Goal: Task Accomplishment & Management: Use online tool/utility

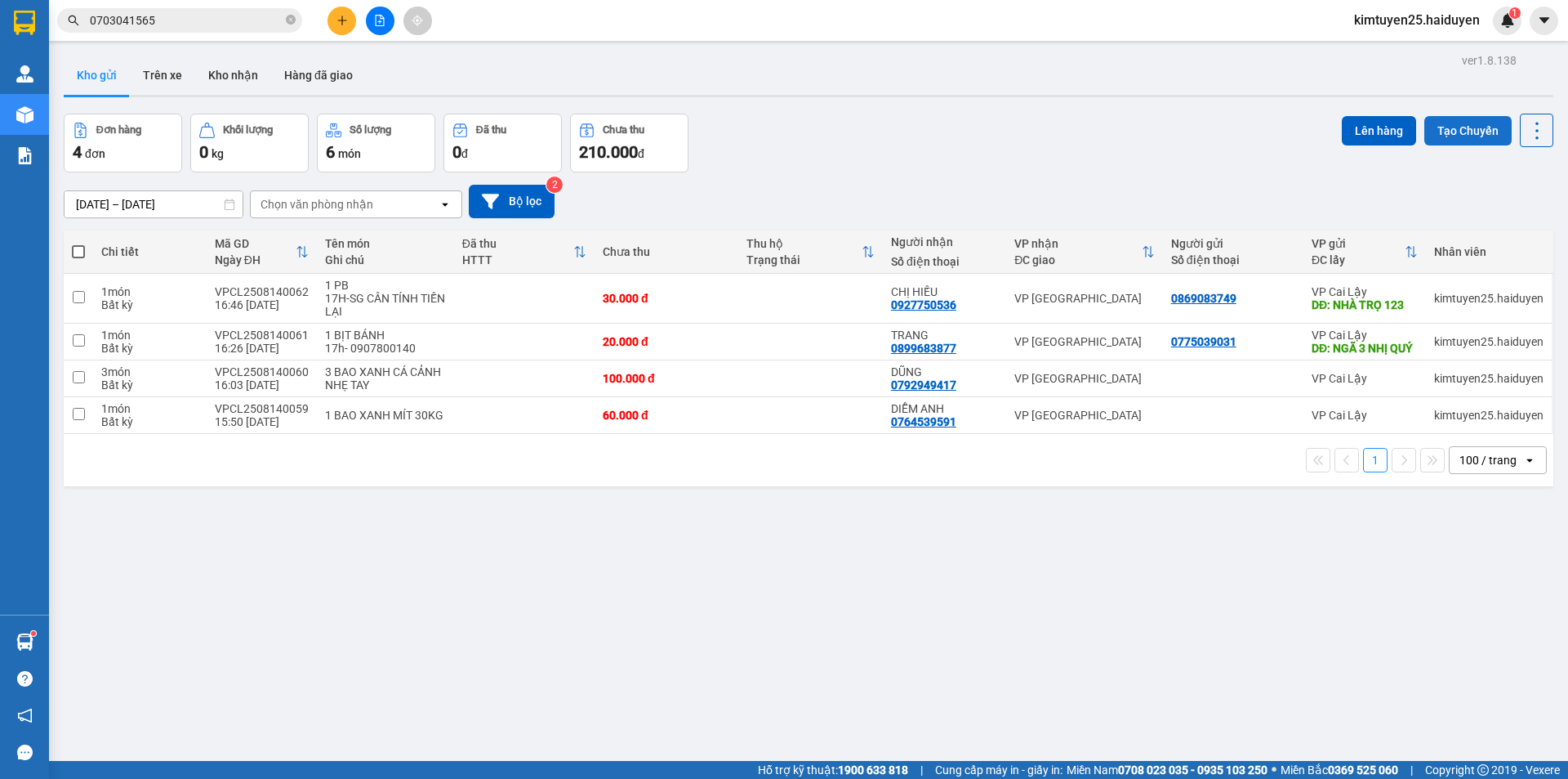
click at [1463, 132] on button "Tạo Chuyến" at bounding box center [1468, 130] width 87 height 29
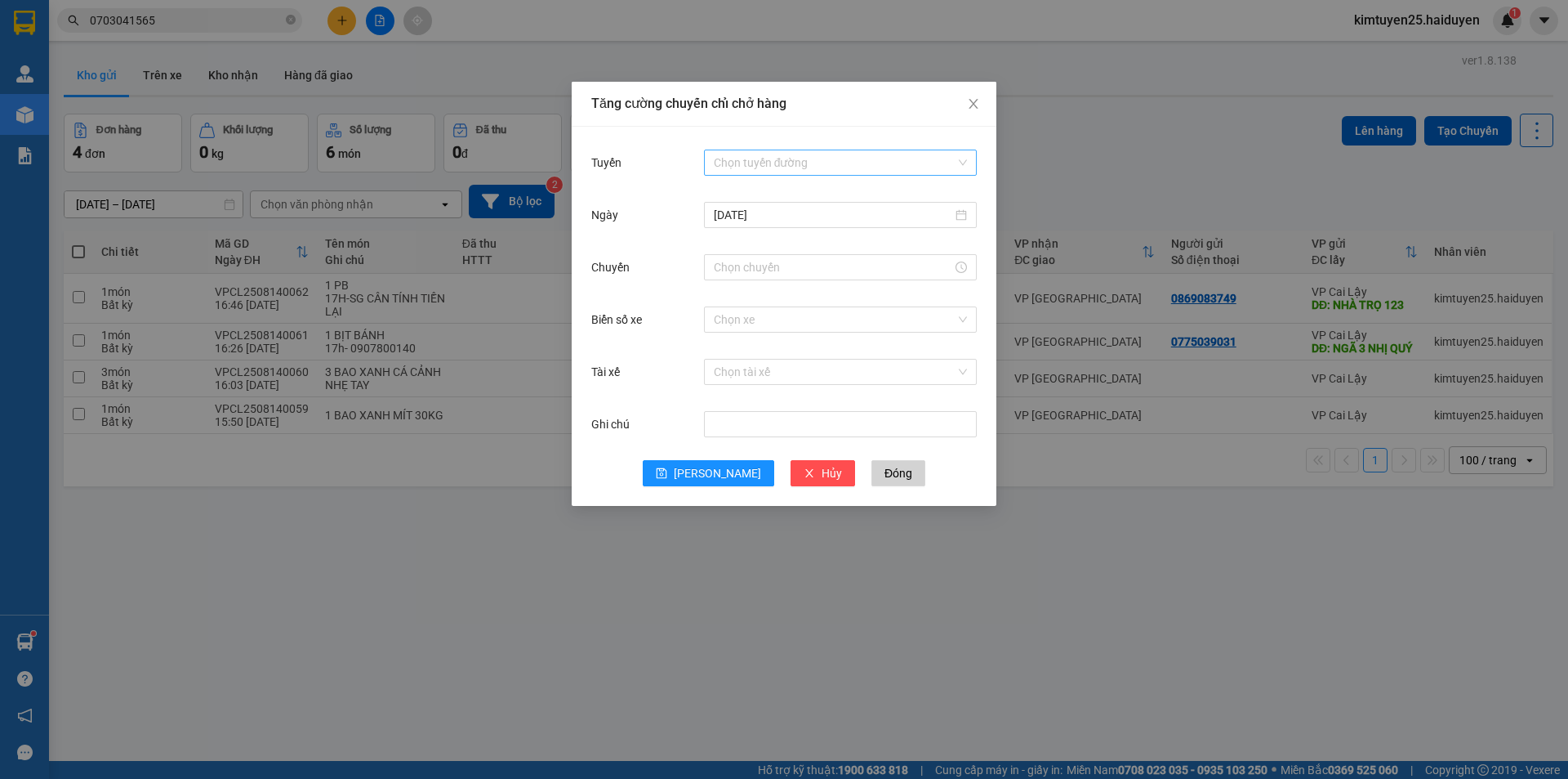
click at [846, 166] on input "Tuyến" at bounding box center [834, 162] width 242 height 24
click at [778, 221] on div "Cái Bè - [GEOGRAPHIC_DATA]" at bounding box center [840, 221] width 253 height 18
click at [778, 221] on input "[DATE]" at bounding box center [833, 215] width 239 height 18
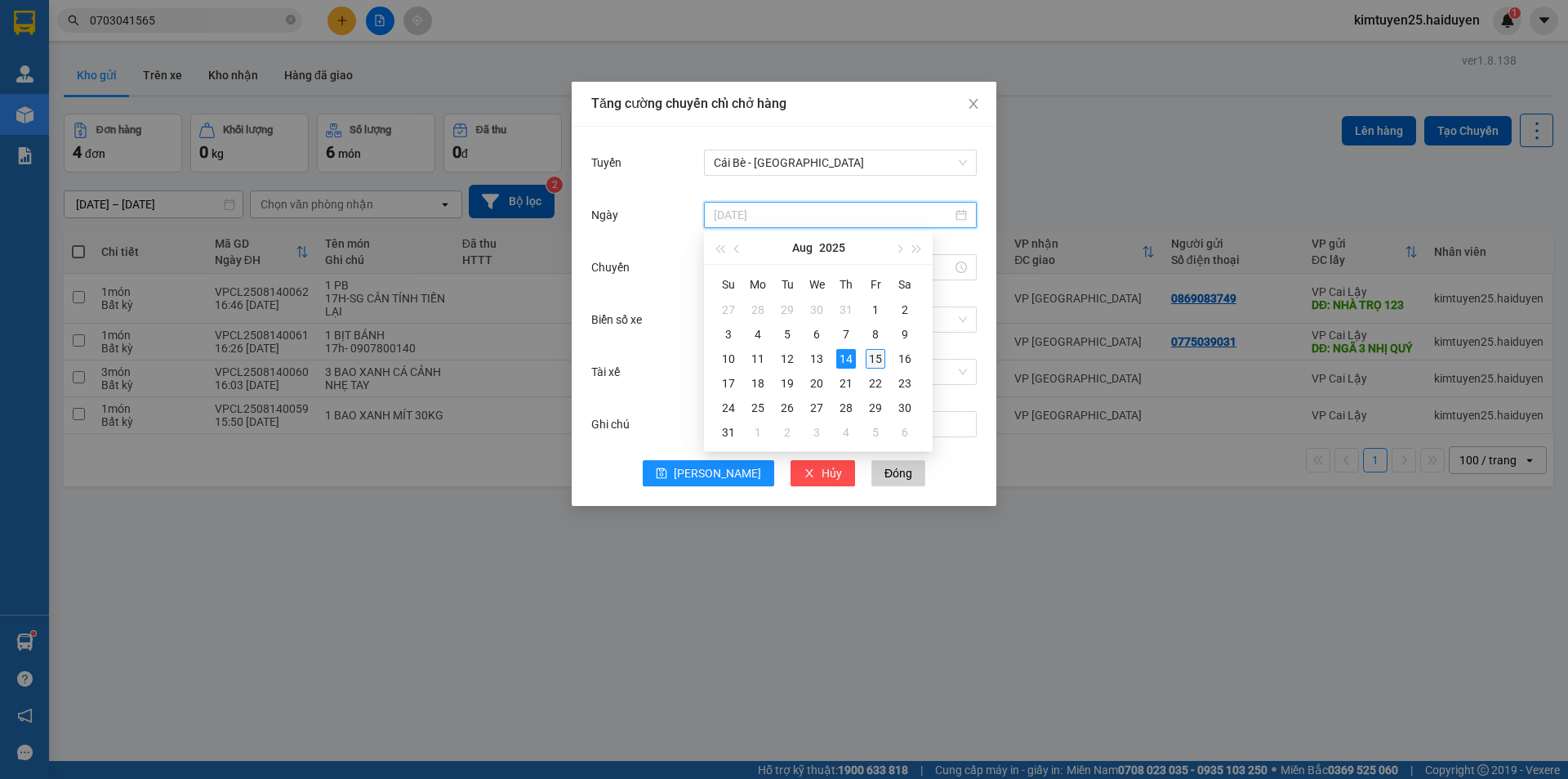
type input "[DATE]"
click at [875, 350] on div "15" at bounding box center [876, 359] width 20 height 20
click at [776, 271] on input "Chuyến" at bounding box center [833, 267] width 239 height 18
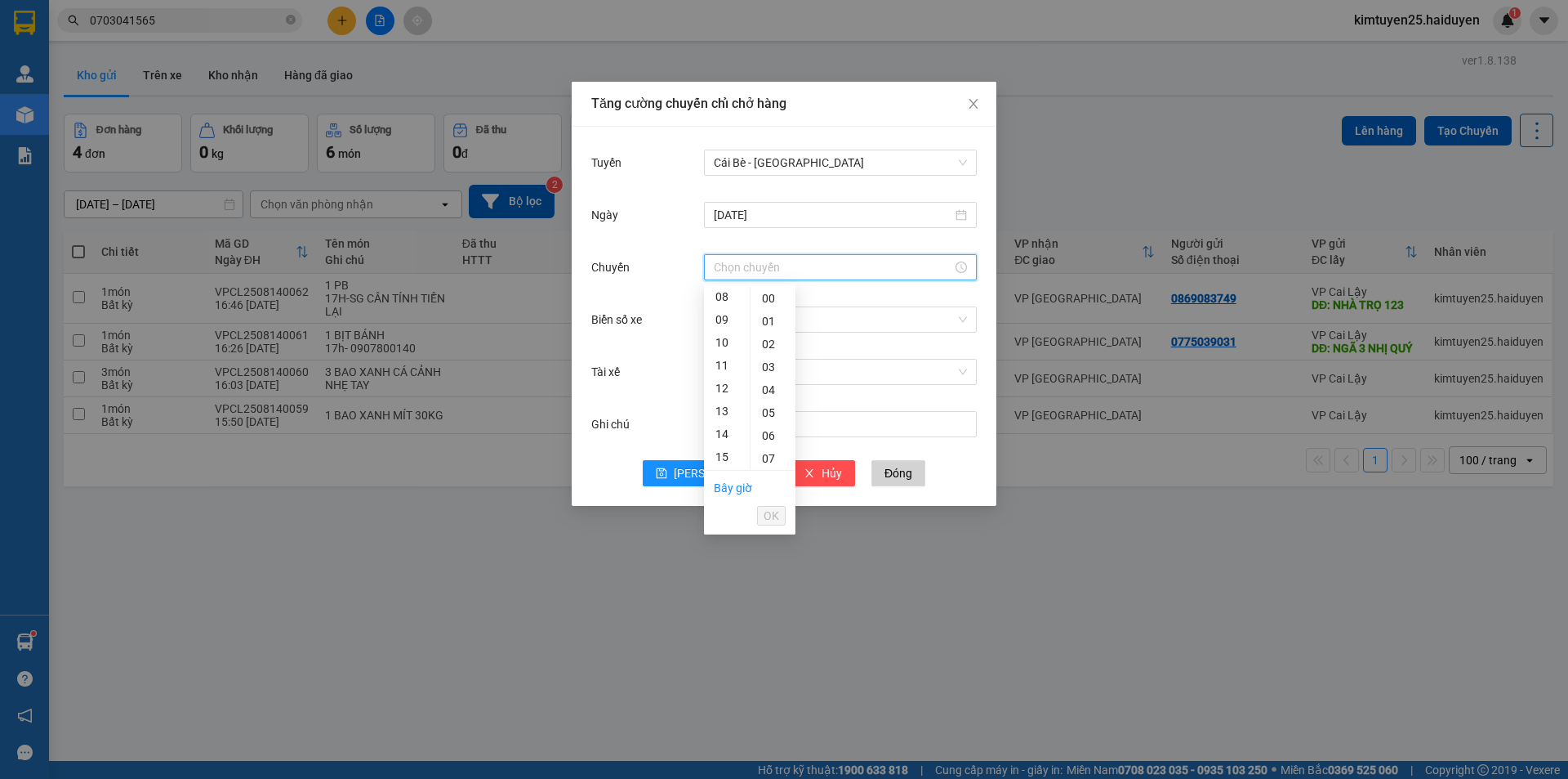
scroll to position [24, 0]
click at [710, 315] on div "02" at bounding box center [726, 319] width 46 height 22
click at [775, 388] on div "32" at bounding box center [773, 390] width 45 height 22
type input "02:32"
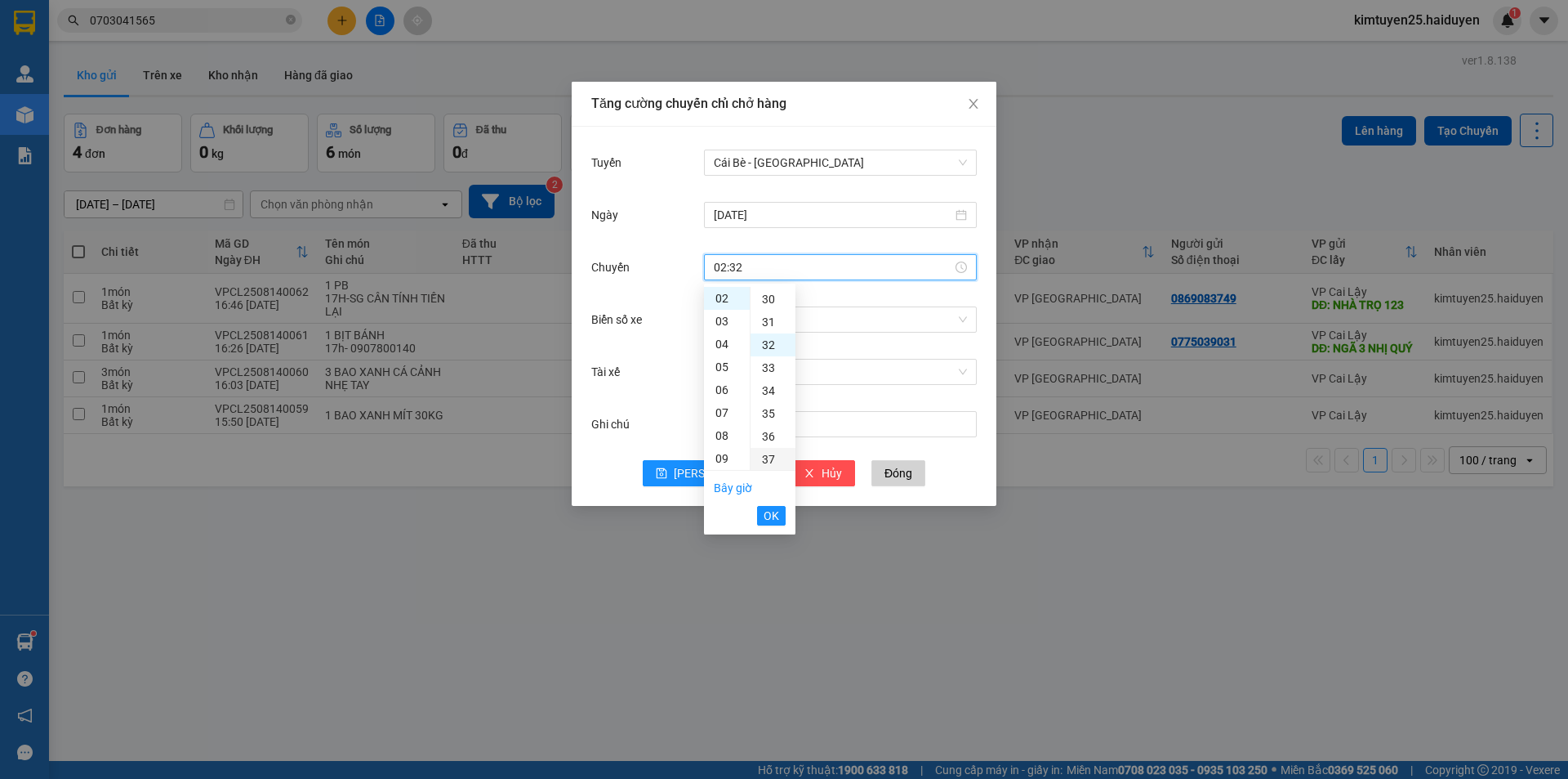
scroll to position [732, 0]
click at [769, 521] on span "OK" at bounding box center [771, 516] width 16 height 18
click at [747, 327] on input "Biển số xe" at bounding box center [834, 319] width 242 height 24
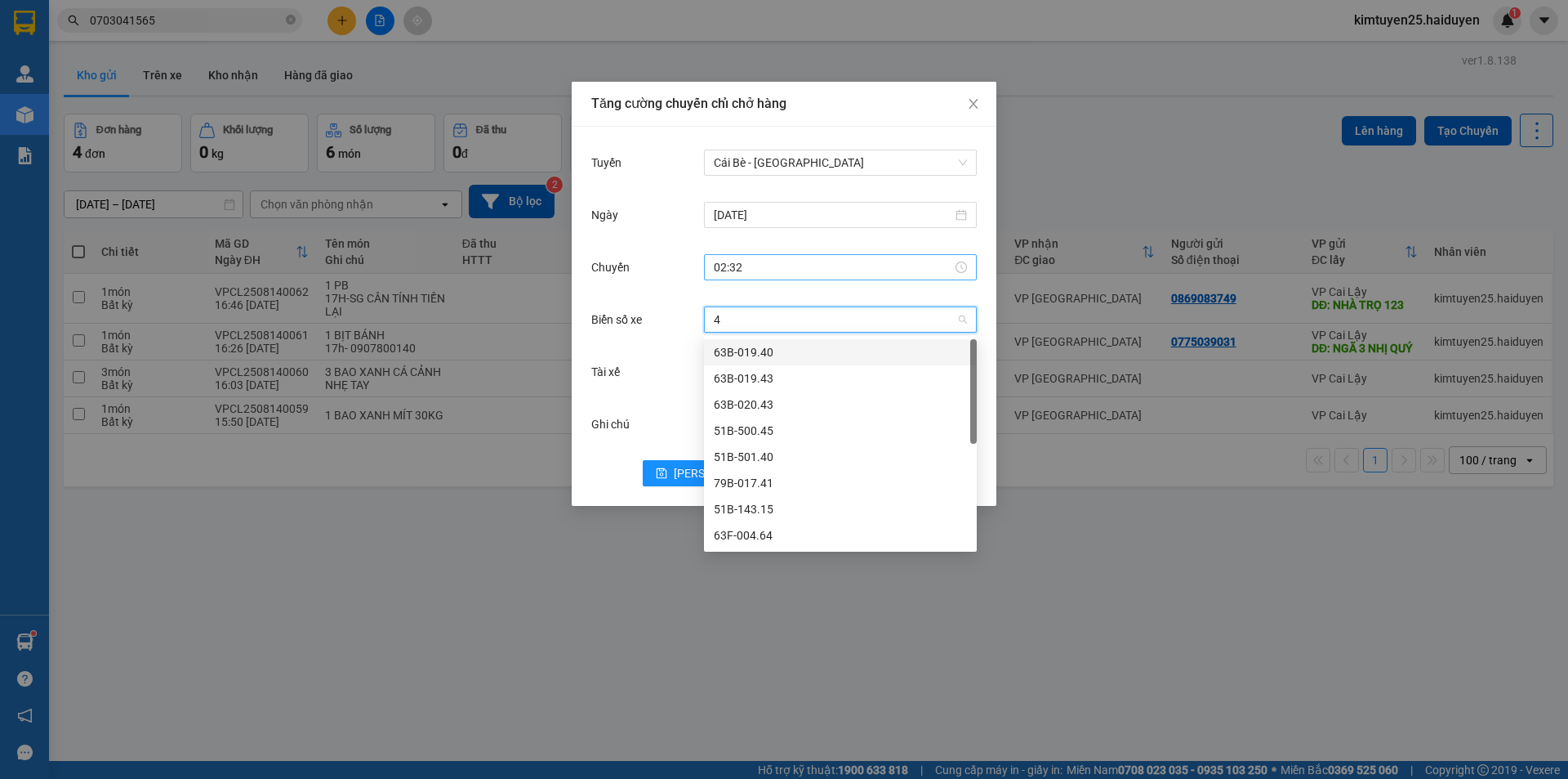
type input "45"
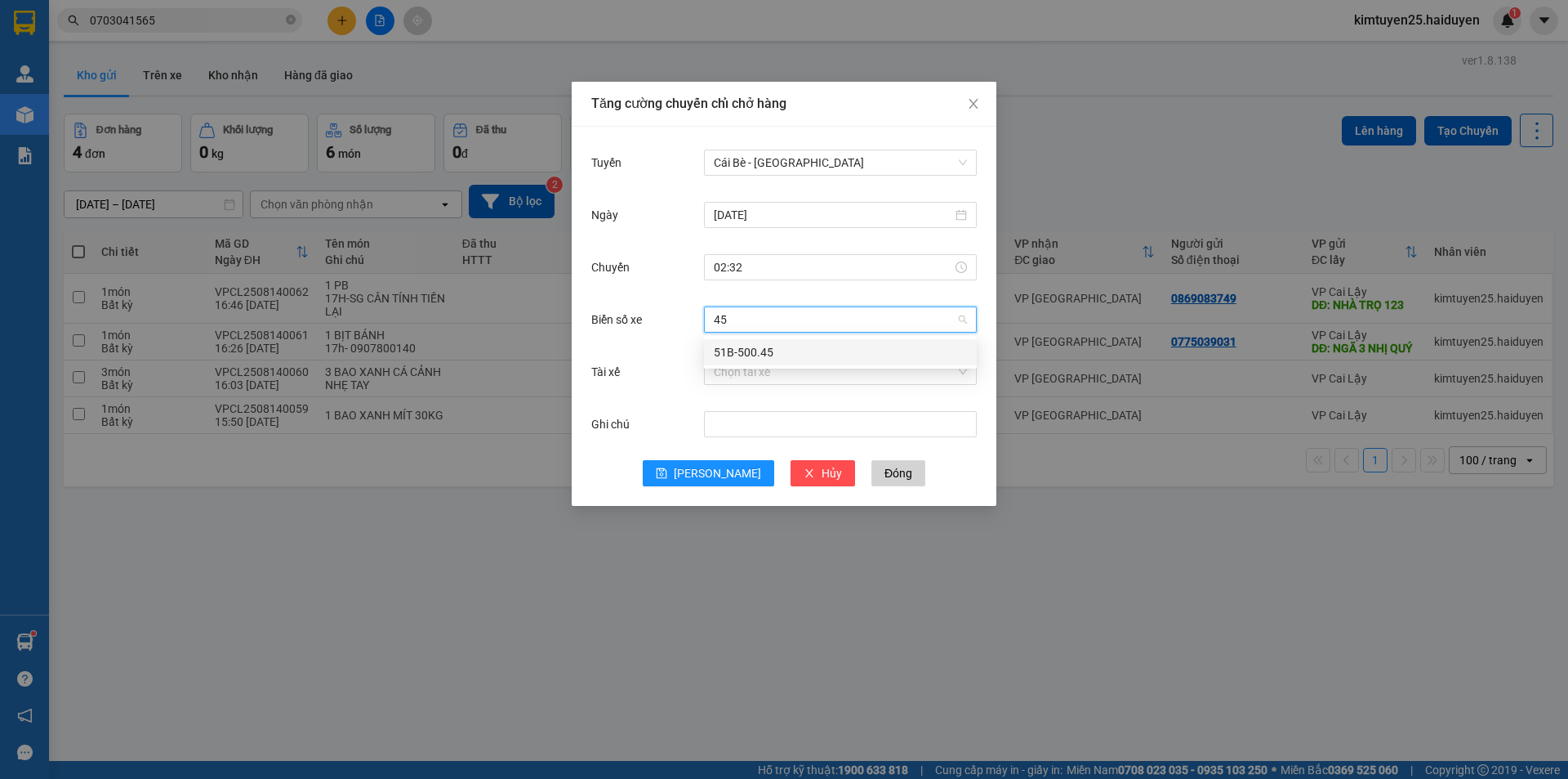
click at [777, 350] on div "51B-500.45" at bounding box center [840, 352] width 253 height 18
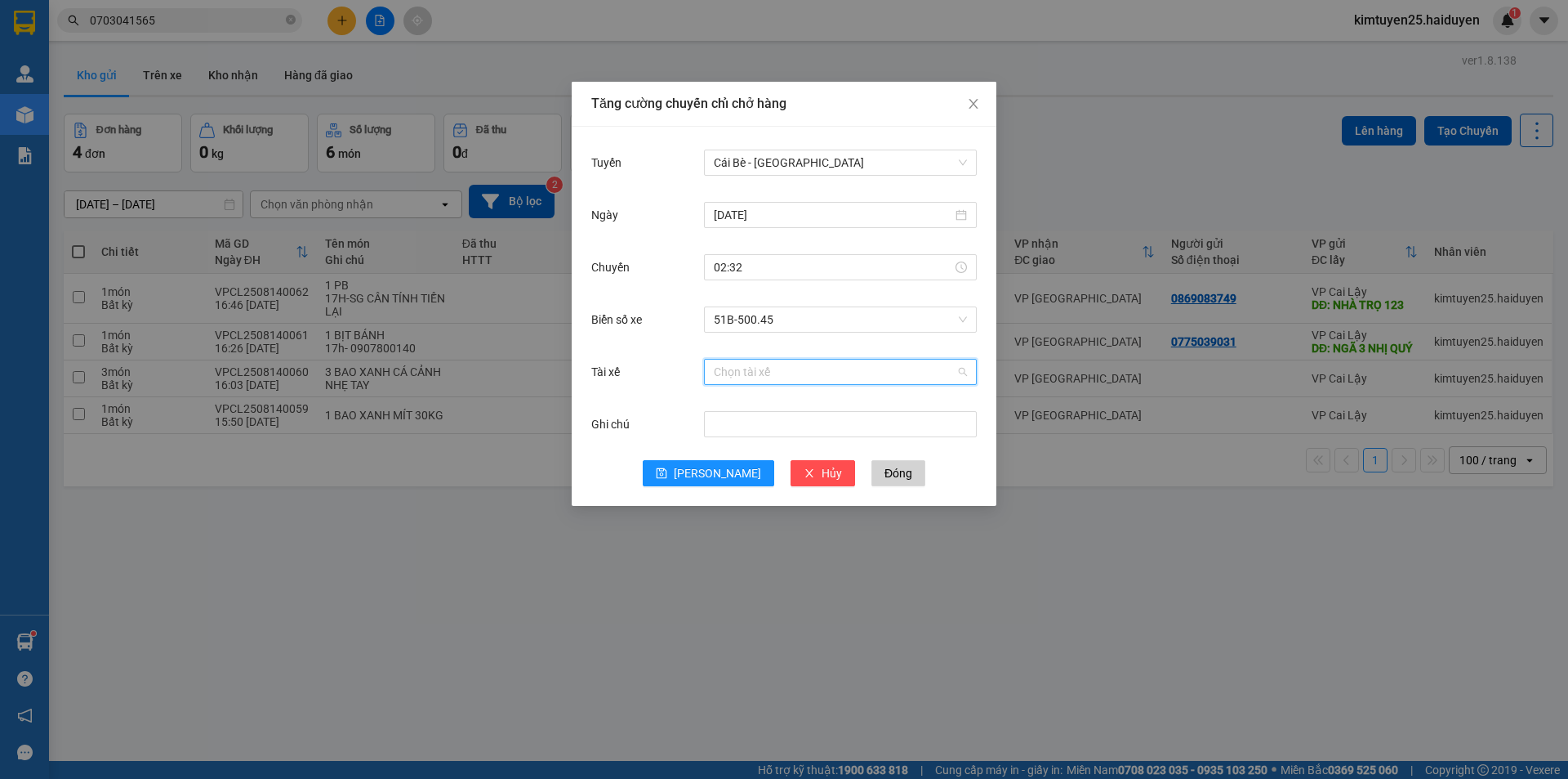
click at [764, 362] on input "Tài xế" at bounding box center [834, 371] width 242 height 24
type input "giàu"
click at [769, 409] on div "VĂN GIÀU" at bounding box center [840, 404] width 253 height 18
click at [722, 471] on span "[PERSON_NAME]" at bounding box center [717, 474] width 87 height 18
click at [880, 474] on button "Đóng" at bounding box center [898, 473] width 54 height 26
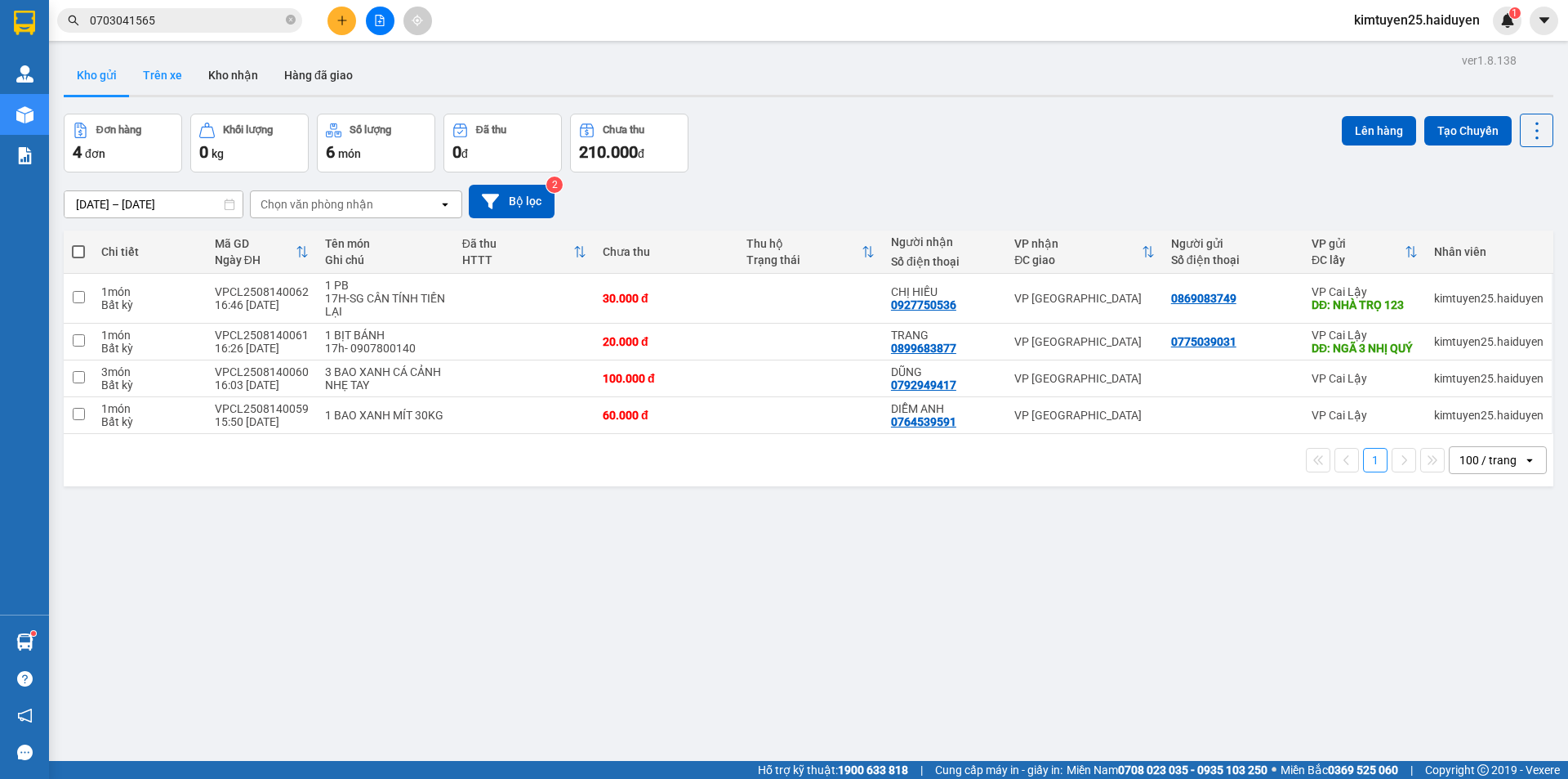
click at [147, 92] on button "Trên xe" at bounding box center [162, 75] width 66 height 39
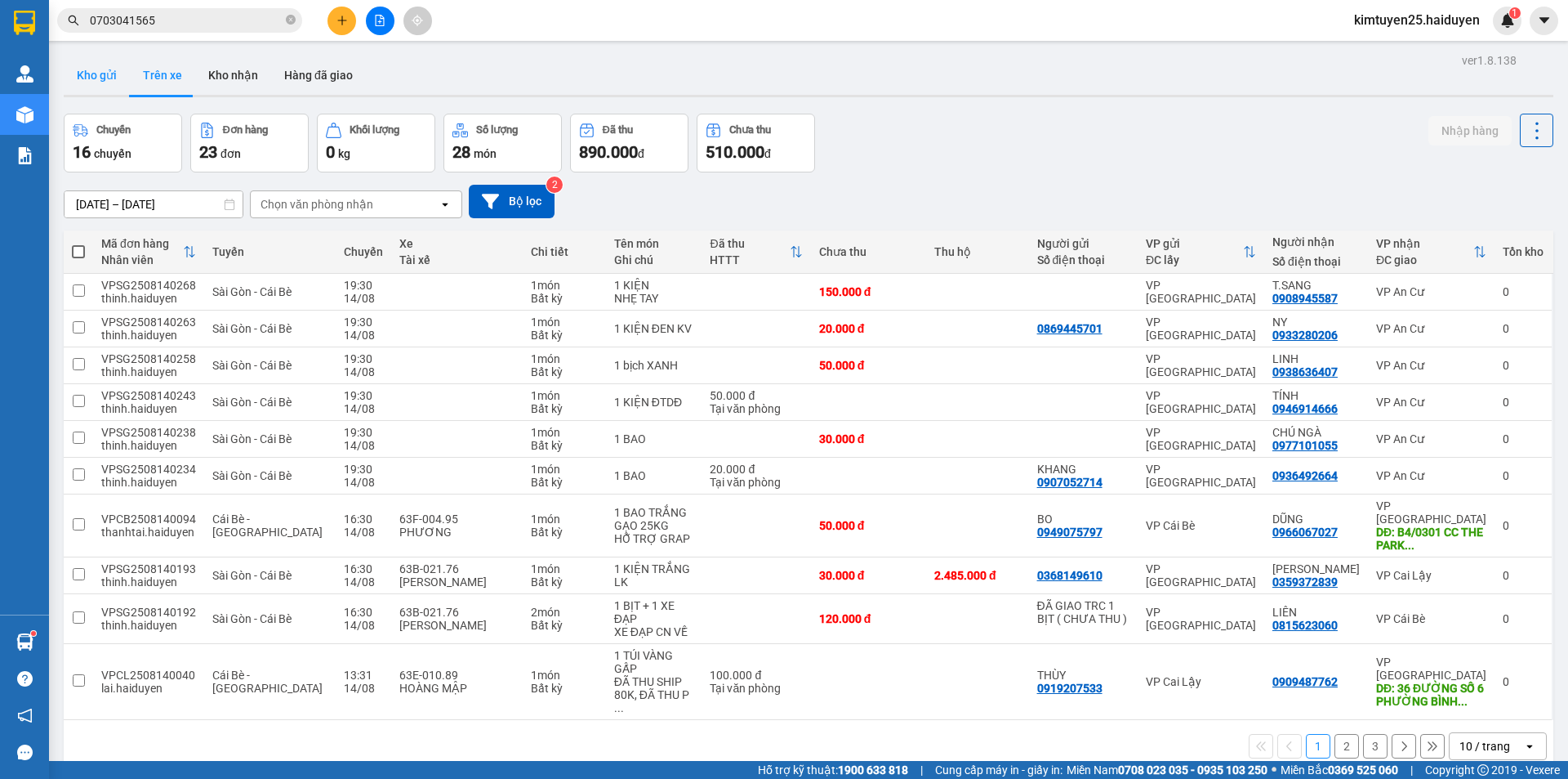
click at [78, 92] on button "Kho gửi" at bounding box center [97, 75] width 67 height 39
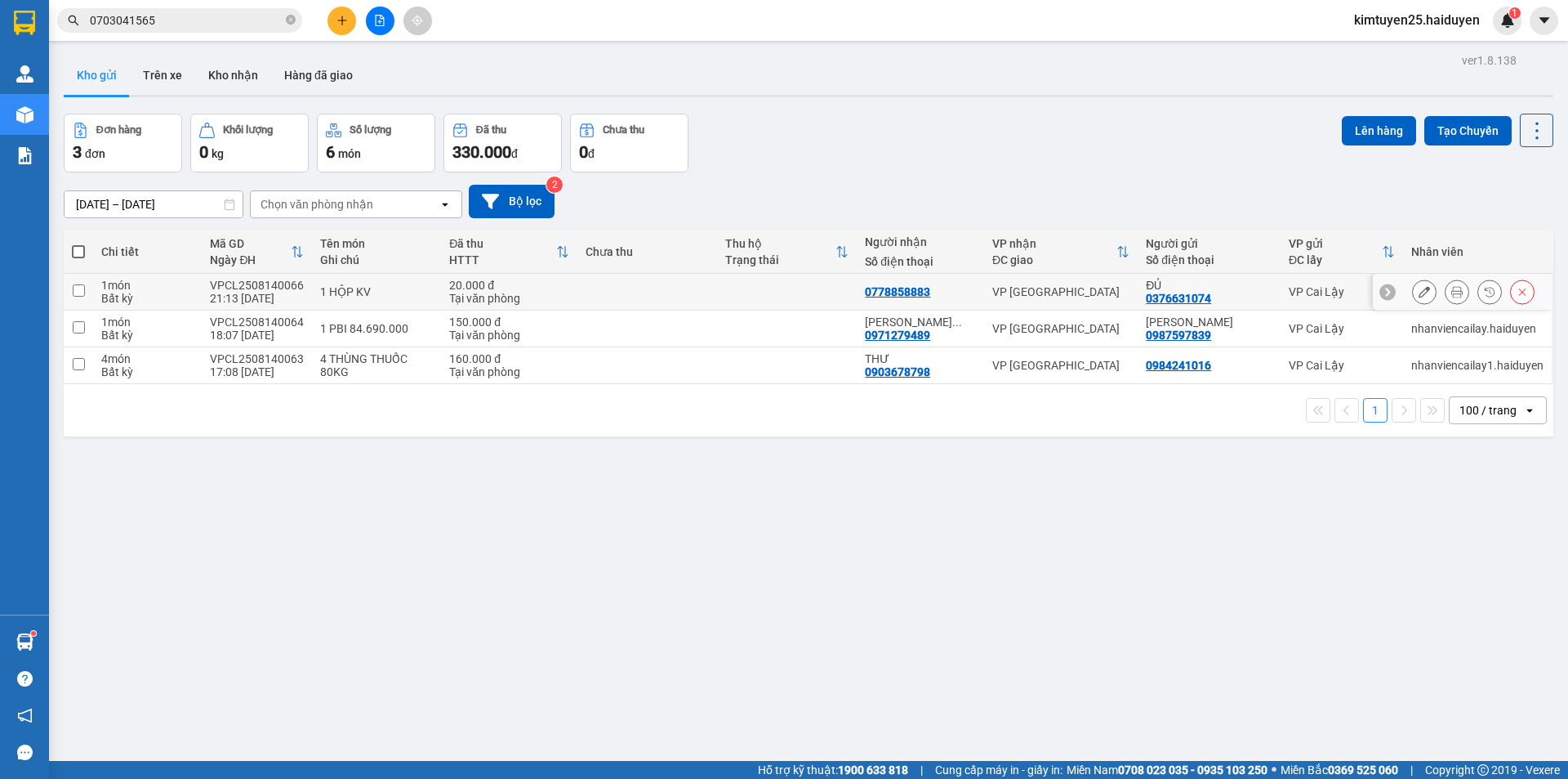
click at [717, 295] on td at bounding box center [647, 292] width 140 height 37
checkbox input "true"
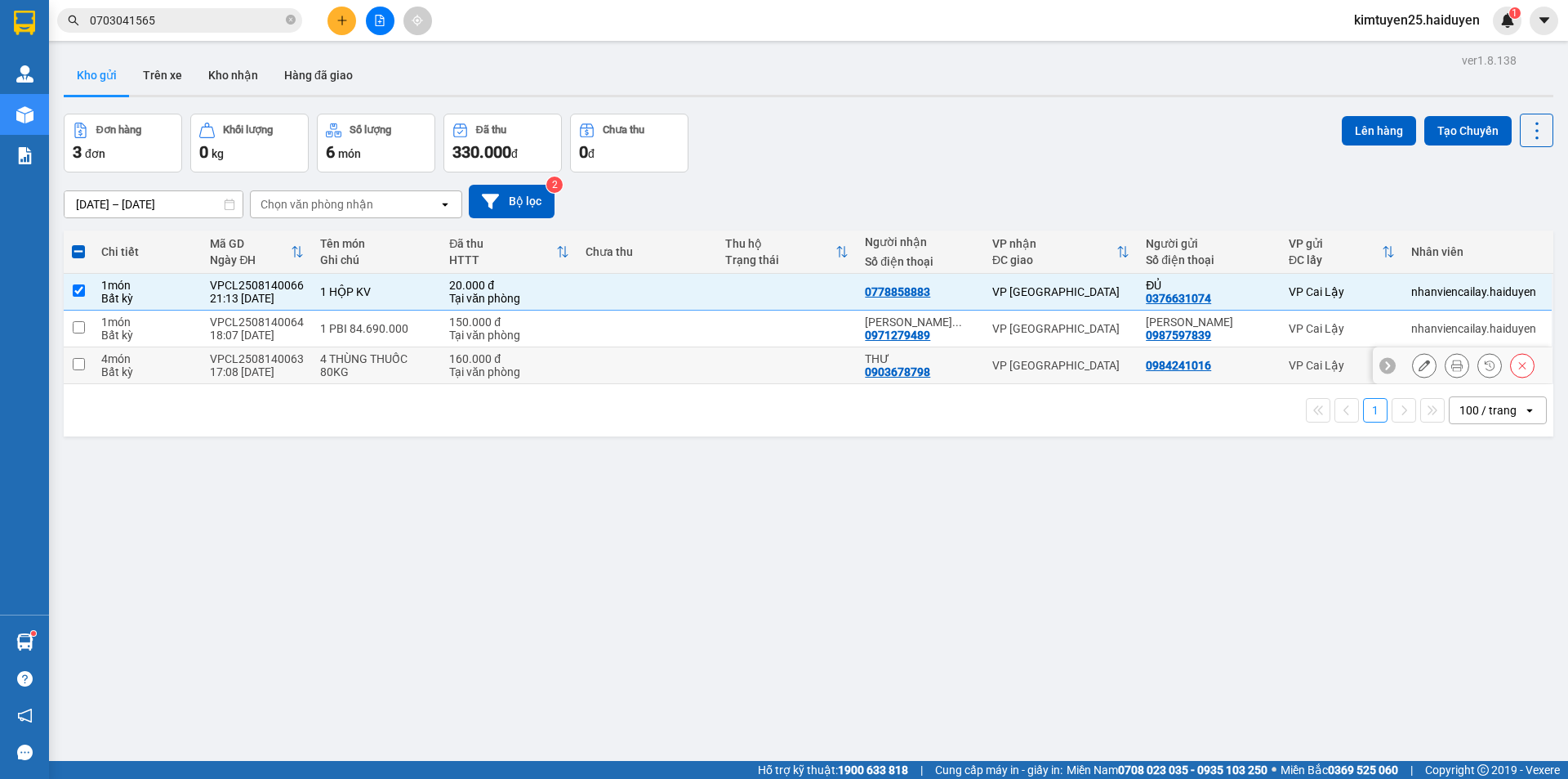
click at [754, 363] on td at bounding box center [787, 365] width 140 height 37
checkbox input "true"
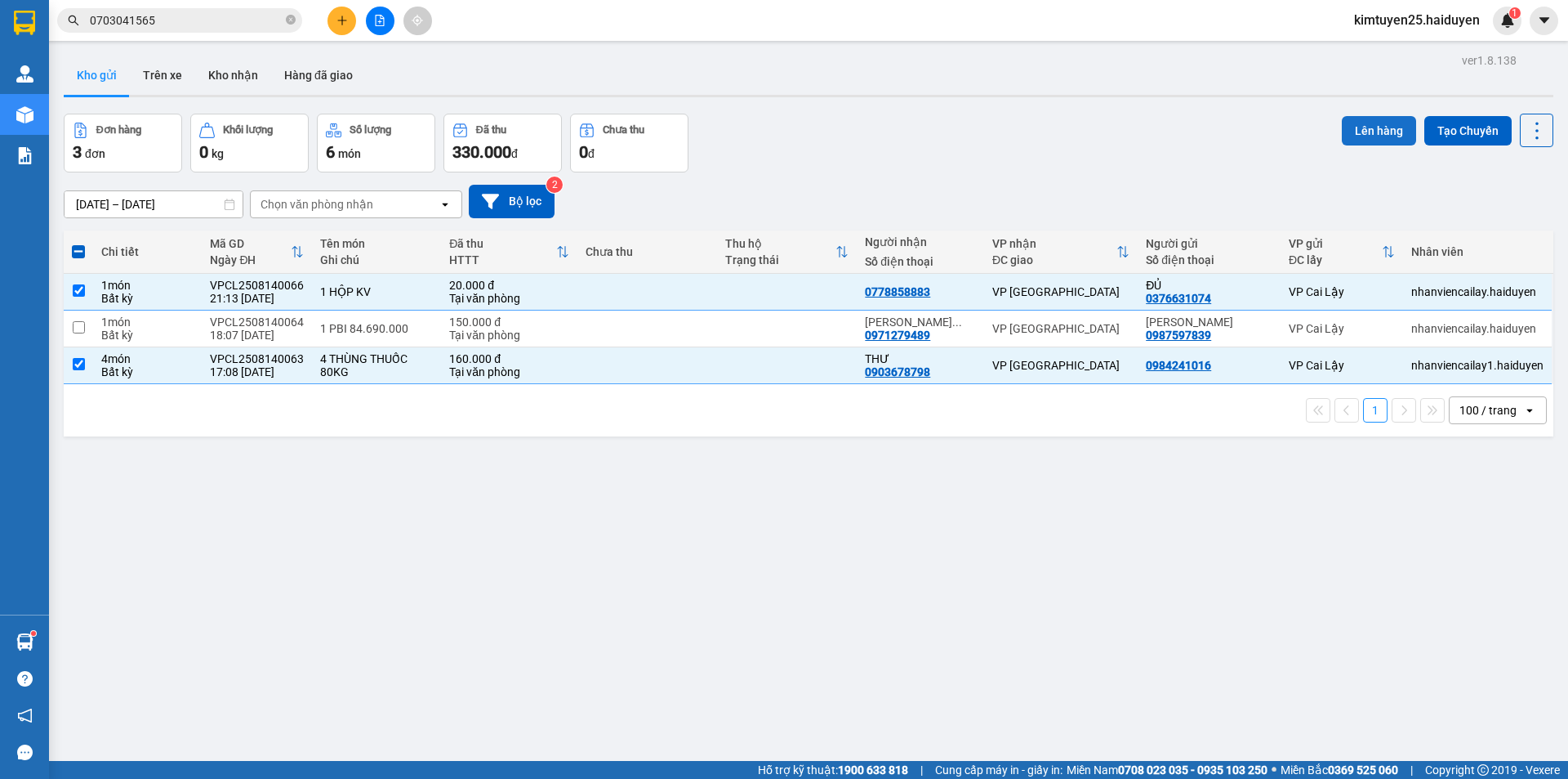
click at [1380, 135] on button "Lên hàng" at bounding box center [1378, 130] width 74 height 29
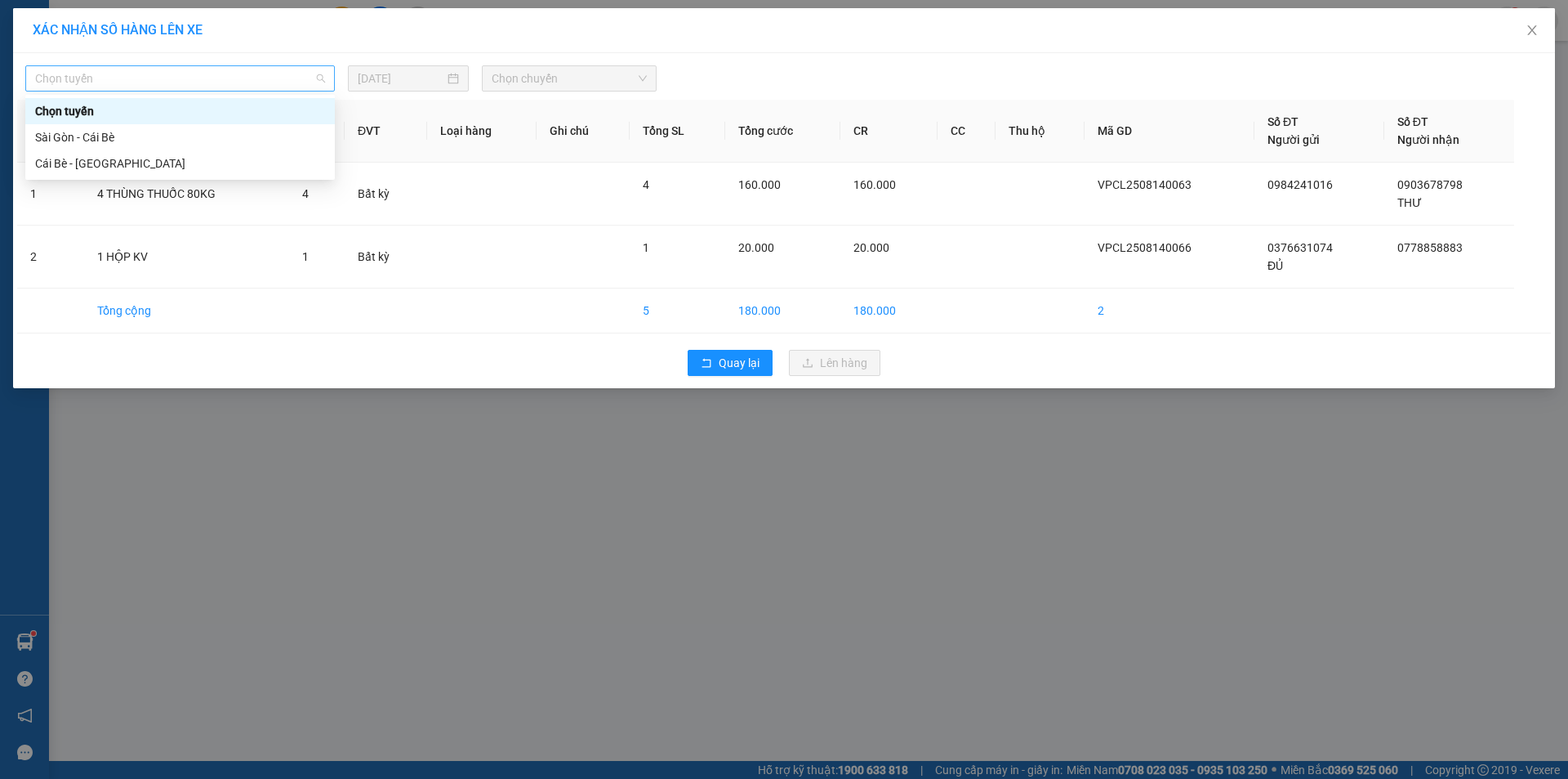
click at [237, 86] on span "Chọn tuyến" at bounding box center [180, 78] width 290 height 24
click at [201, 156] on div "Cái Bè - [GEOGRAPHIC_DATA]" at bounding box center [180, 164] width 290 height 18
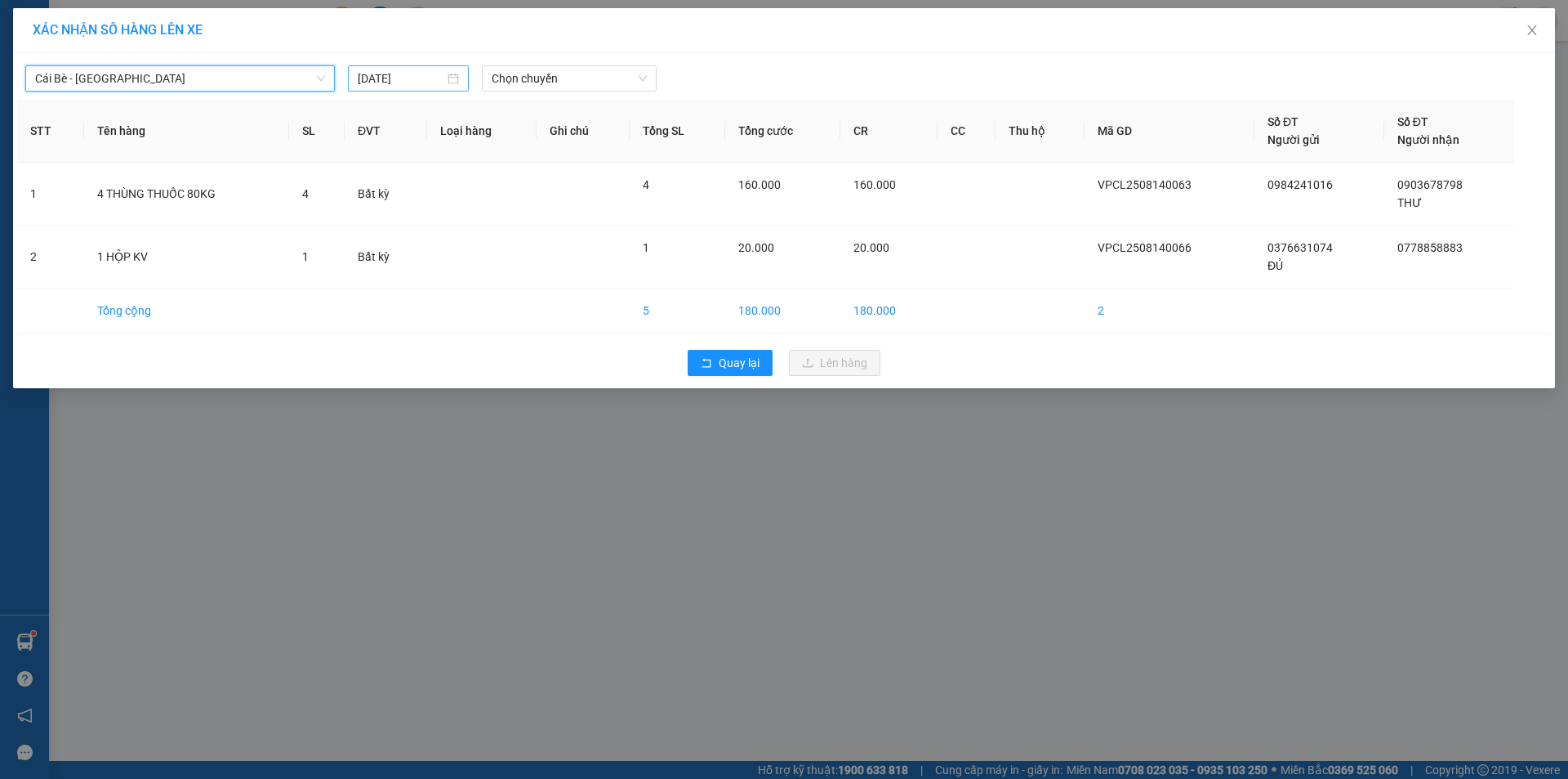
click at [387, 77] on input "[DATE]" at bounding box center [401, 78] width 87 height 18
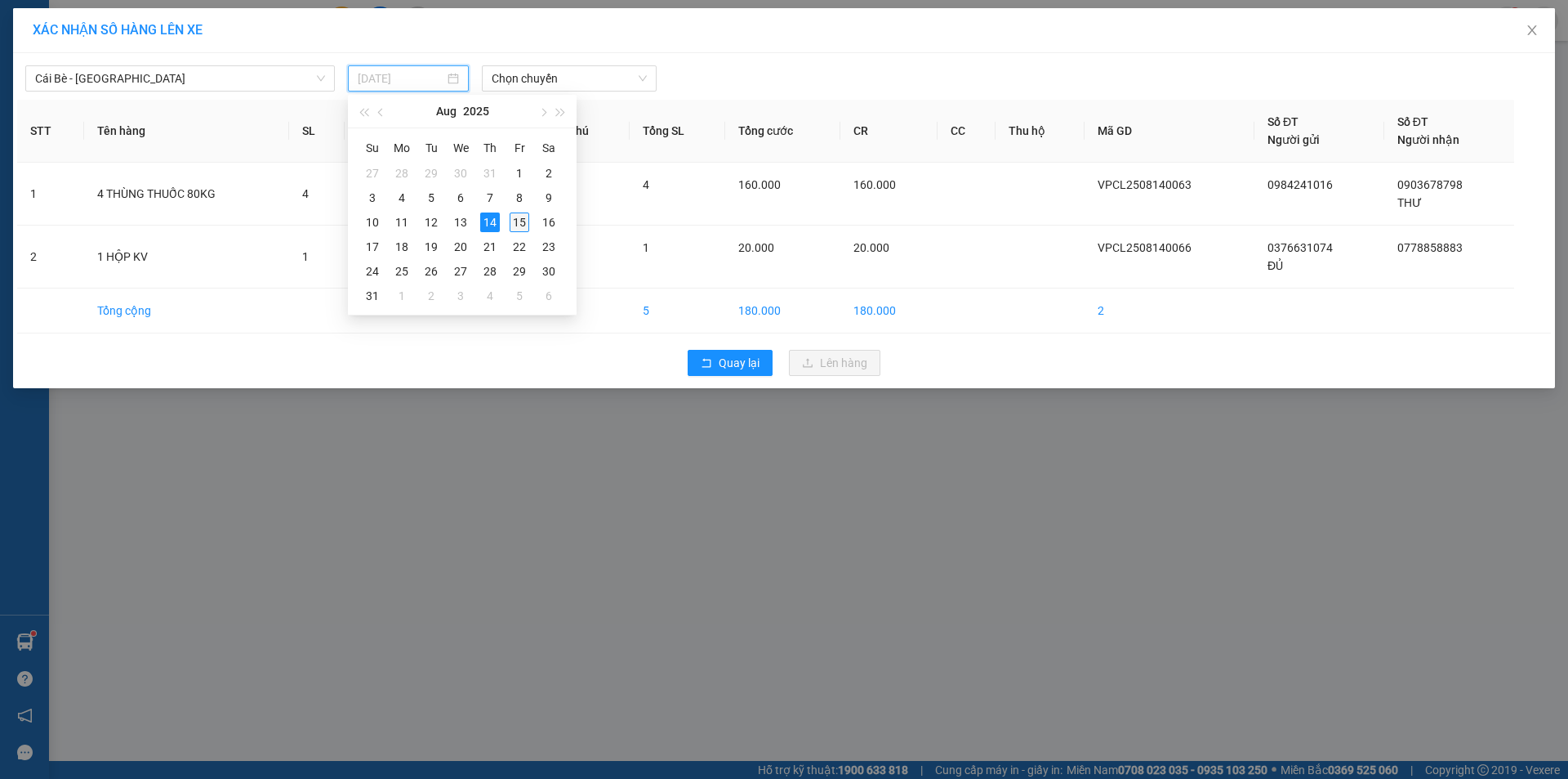
click at [519, 217] on div "15" at bounding box center [520, 222] width 20 height 20
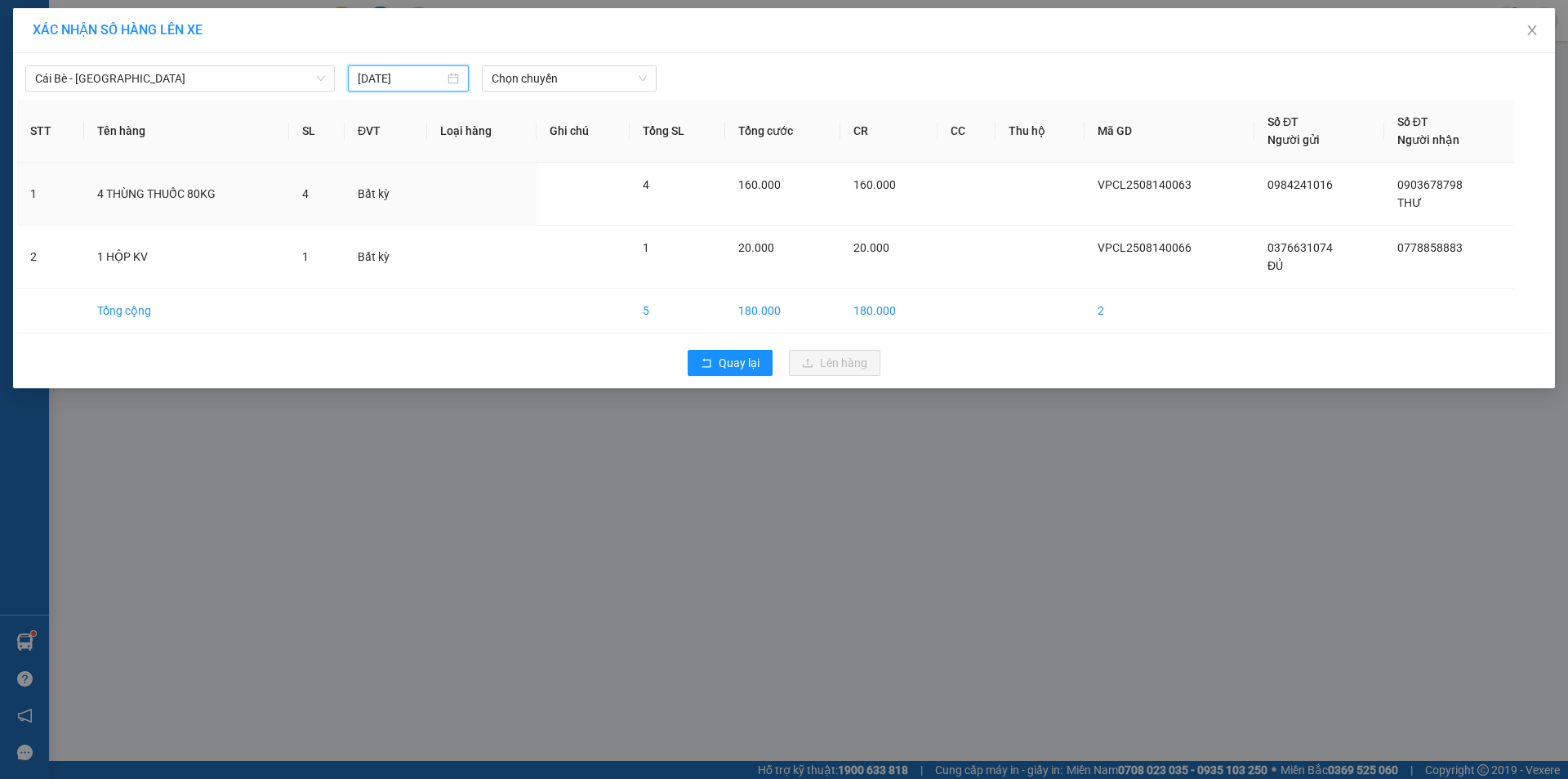
type input "[DATE]"
click at [573, 75] on span "Chọn chuyến" at bounding box center [569, 78] width 156 height 24
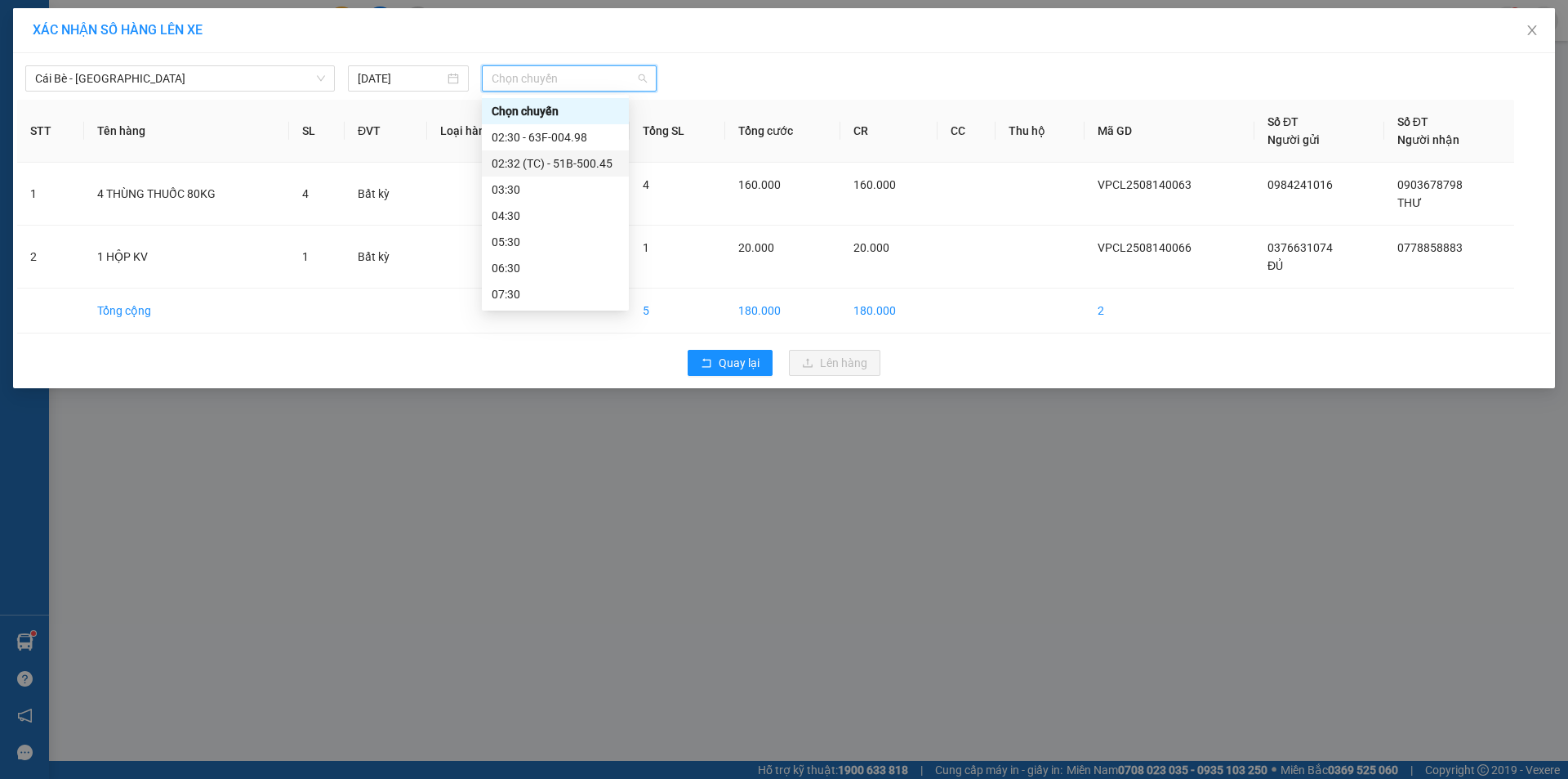
click at [567, 155] on div "02:32 (TC) - 51B-500.45" at bounding box center [555, 164] width 127 height 18
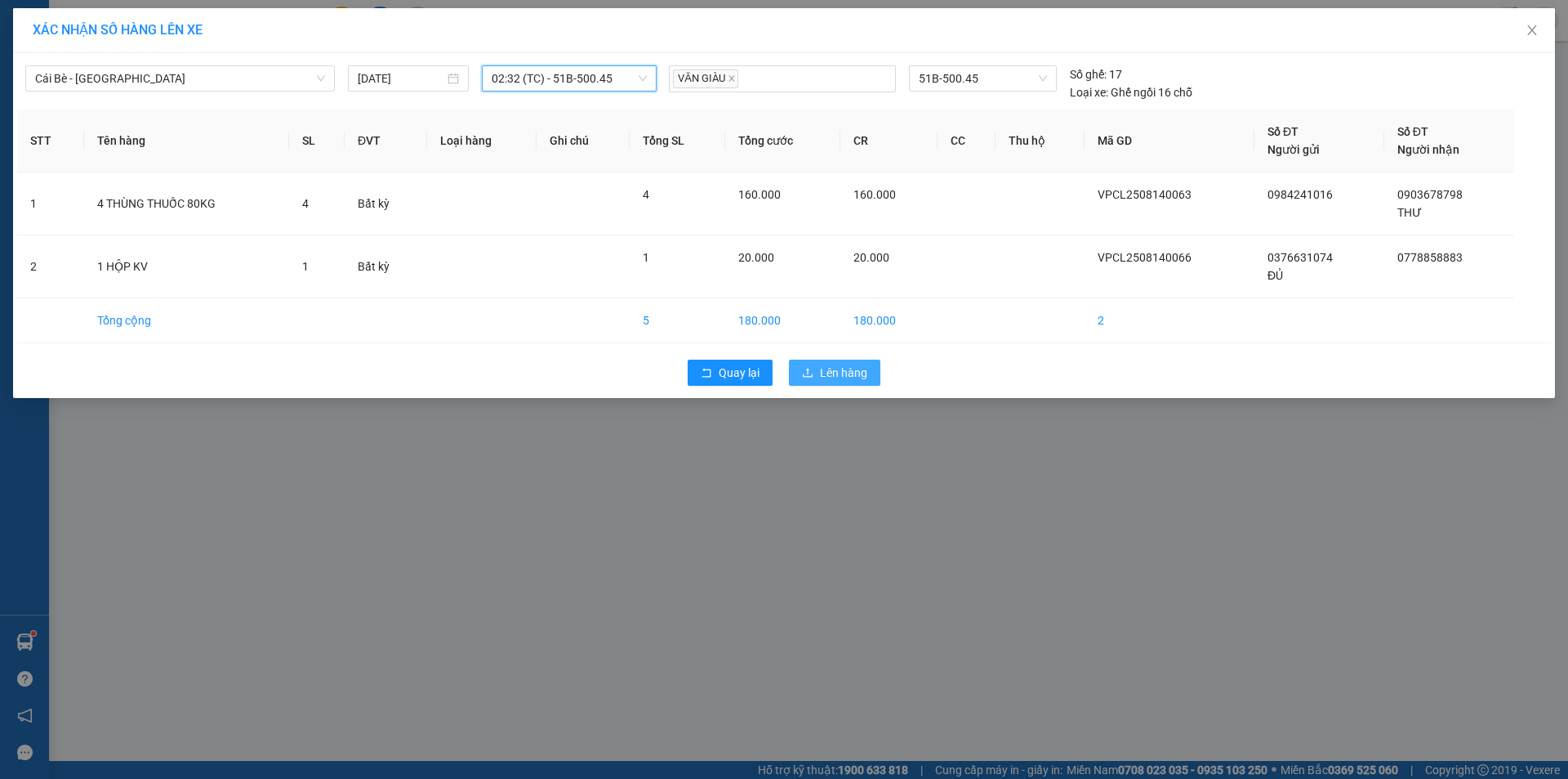
click at [830, 370] on span "Lên hàng" at bounding box center [843, 373] width 47 height 18
